Goal: Check status

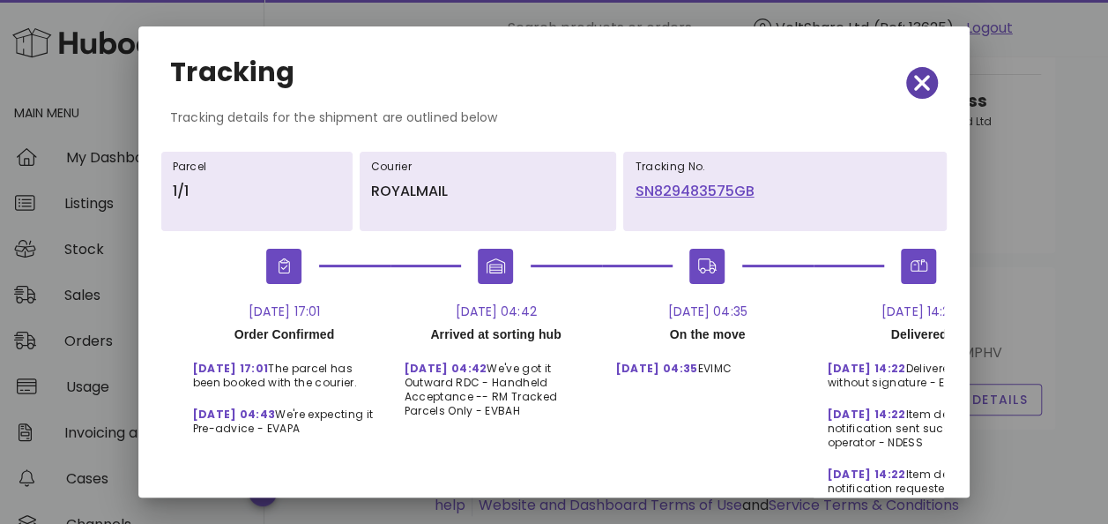
click at [920, 87] on span "button" at bounding box center [922, 83] width 32 height 25
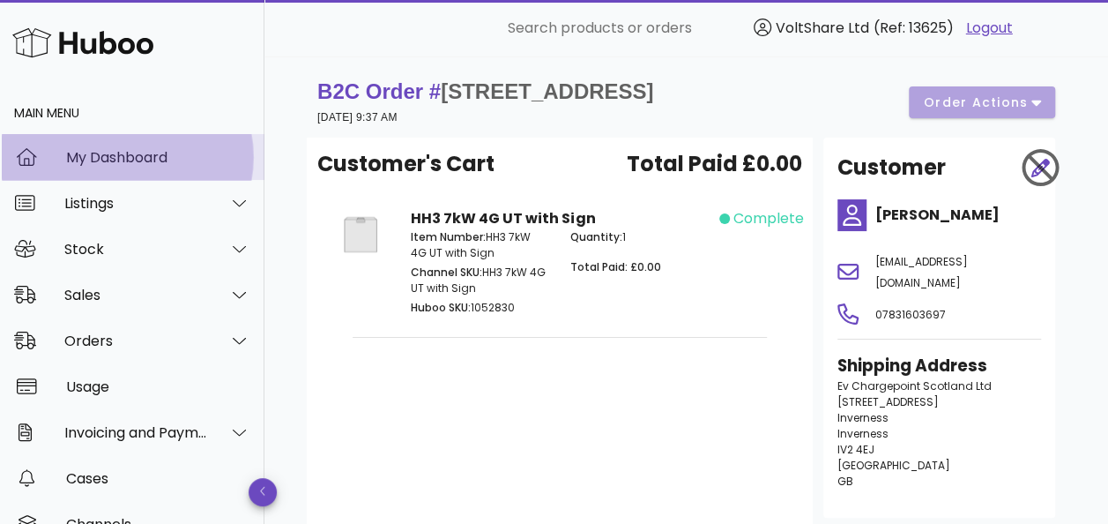
click at [106, 152] on div "My Dashboard" at bounding box center [158, 157] width 184 height 17
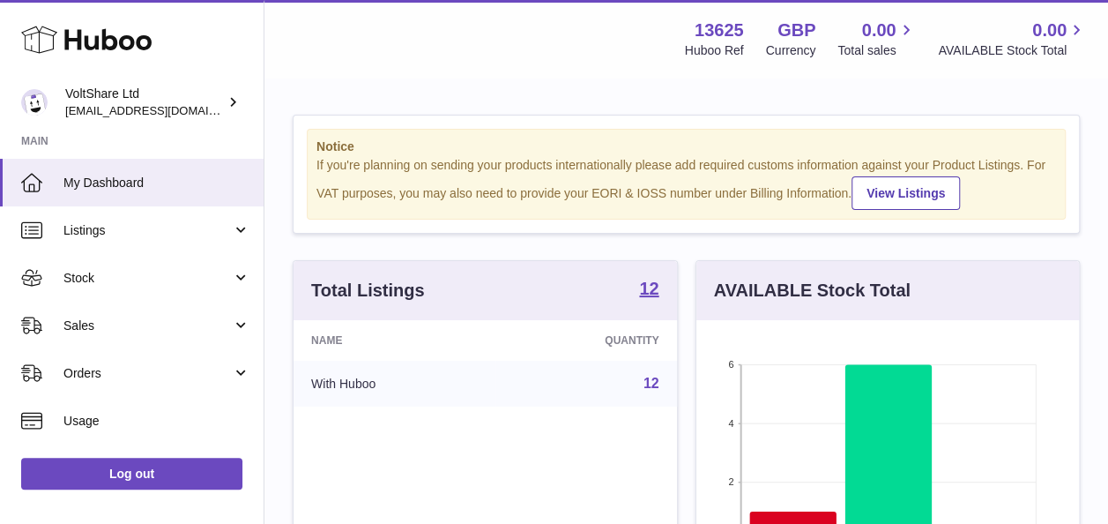
scroll to position [275, 383]
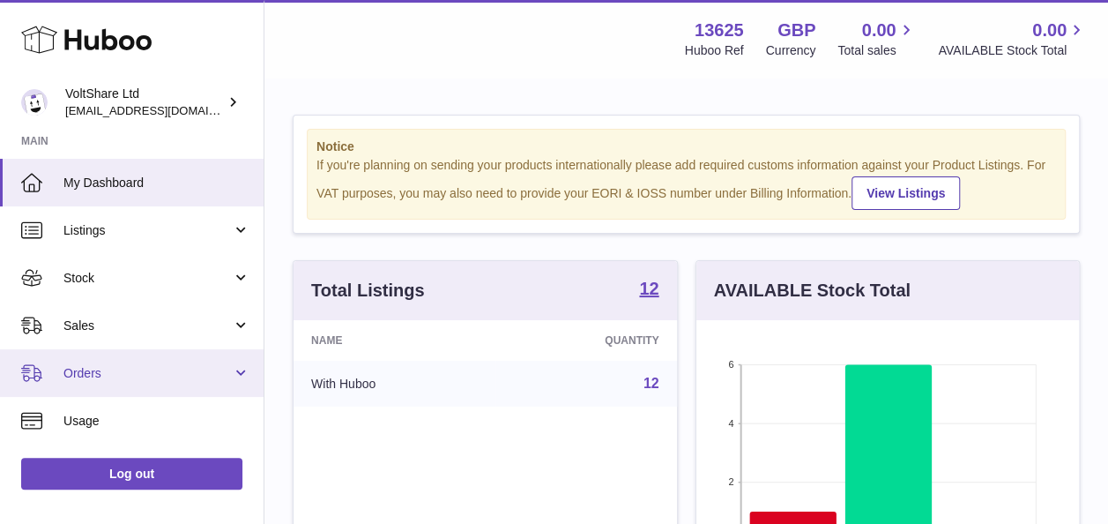
click at [133, 377] on span "Orders" at bounding box center [147, 373] width 168 height 17
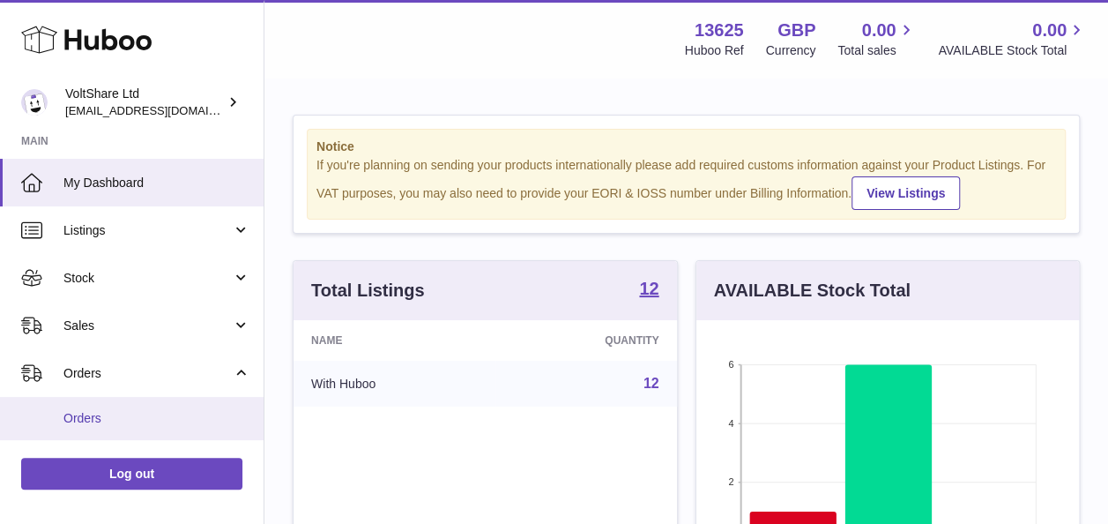
click at [120, 410] on span "Orders" at bounding box center [156, 418] width 187 height 17
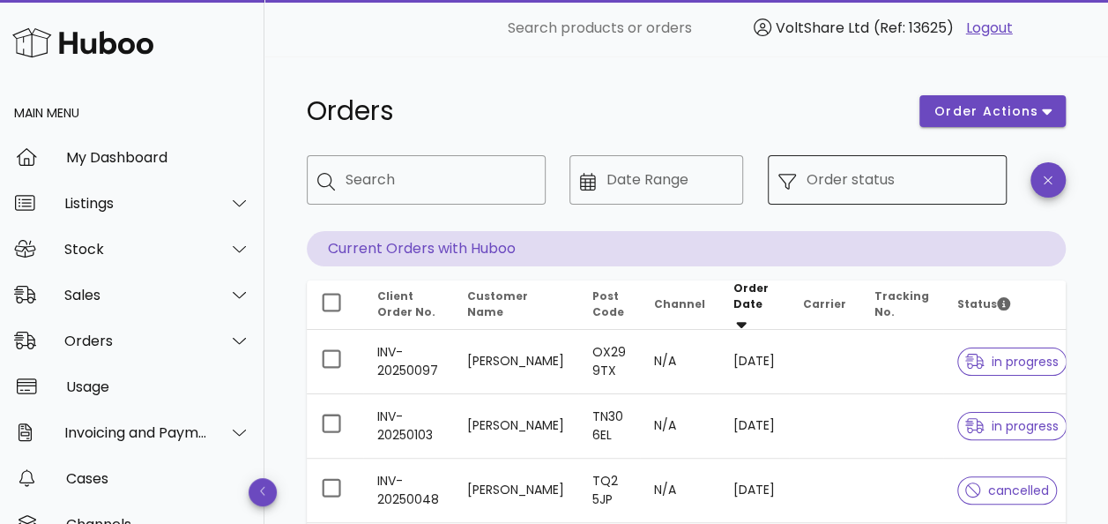
click at [857, 186] on input "Order status" at bounding box center [902, 180] width 190 height 28
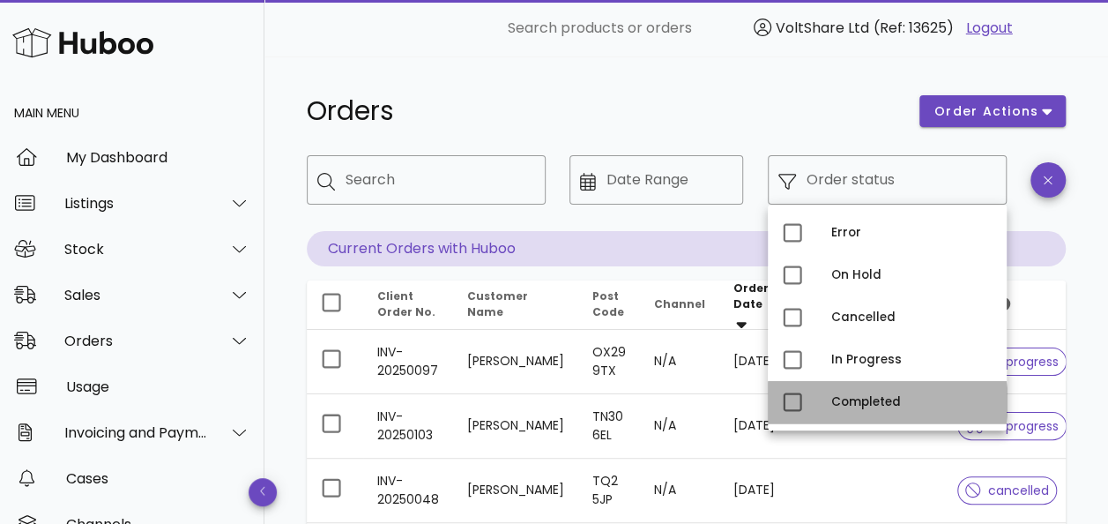
click at [841, 393] on div "Completed" at bounding box center [911, 402] width 161 height 28
type input "**********"
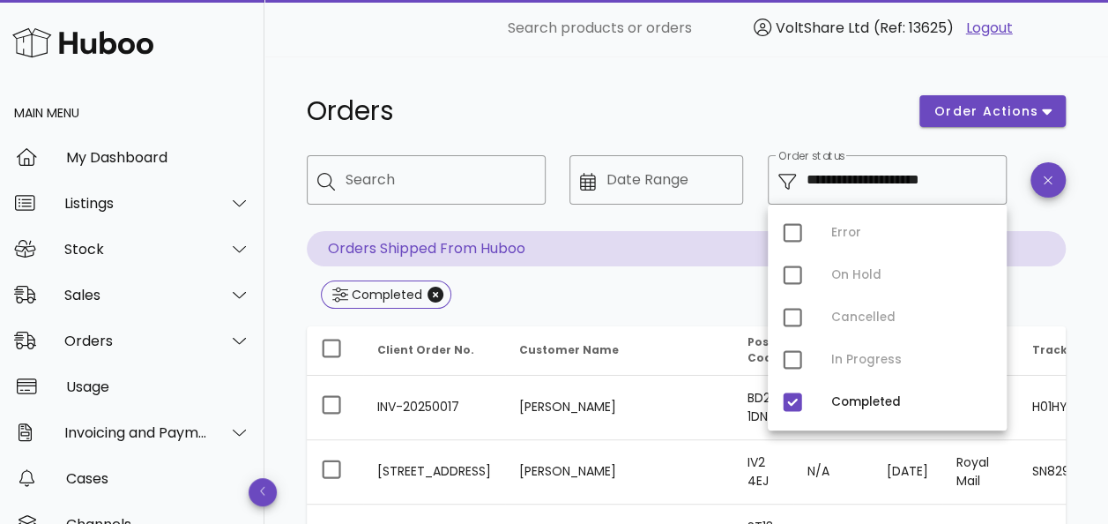
click at [524, 87] on div "Orders" at bounding box center [602, 111] width 613 height 53
